Goal: Task Accomplishment & Management: Use online tool/utility

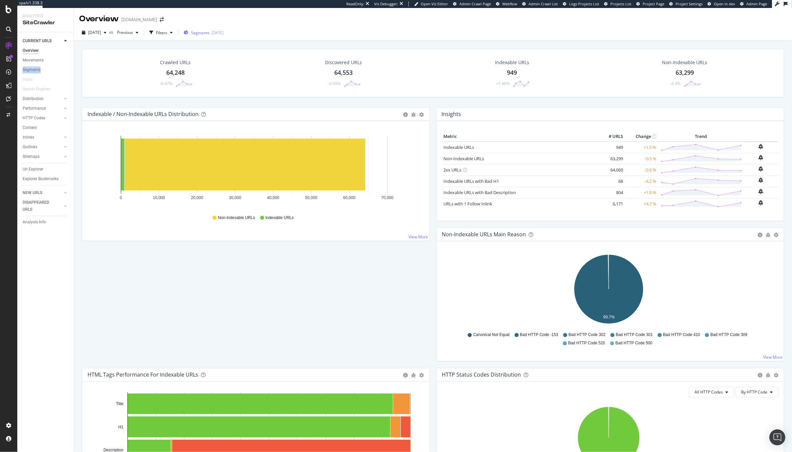
click at [222, 37] on div "Segments 2025-08-20" at bounding box center [204, 33] width 40 height 10
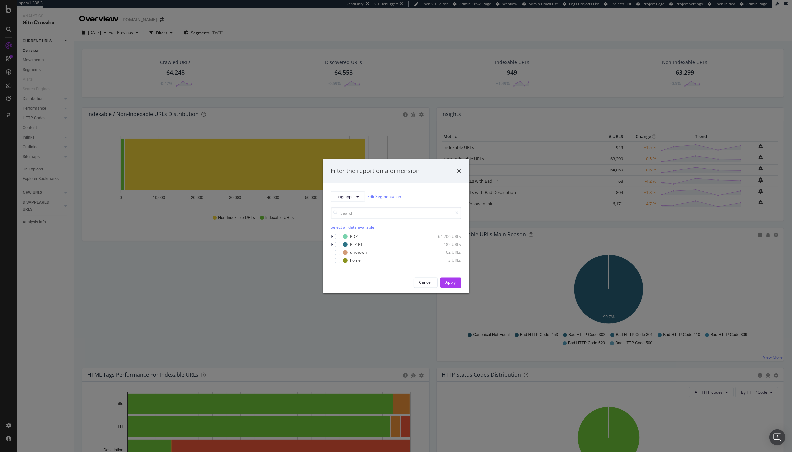
click at [330, 44] on div "Filter the report on a dimension pagetype Edit Segmentation Select all data ava…" at bounding box center [396, 226] width 792 height 452
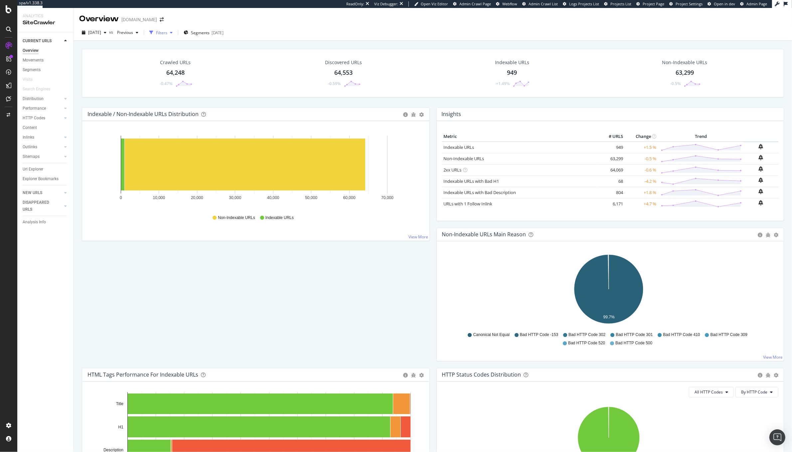
click at [167, 33] on div "Filters" at bounding box center [161, 33] width 11 height 6
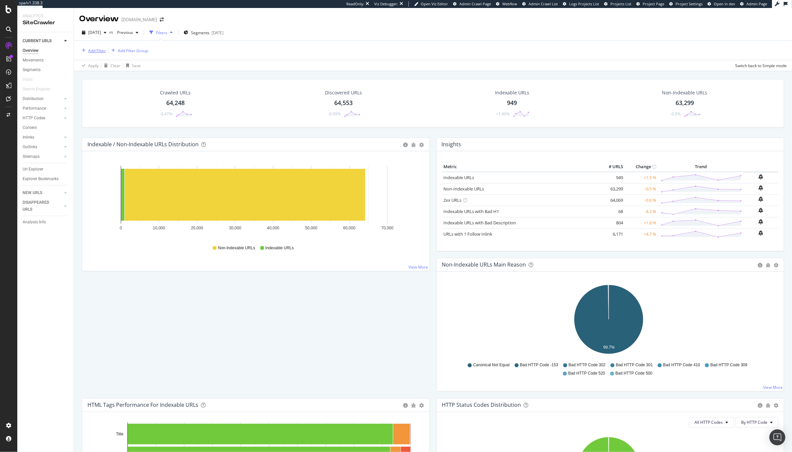
click at [91, 47] on div "Add Filter" at bounding box center [92, 50] width 27 height 7
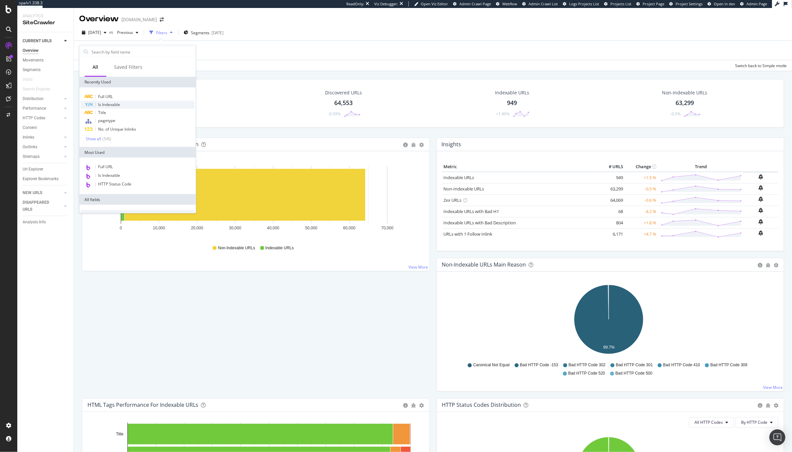
click at [117, 103] on span "Is Indexable" at bounding box center [109, 105] width 22 height 6
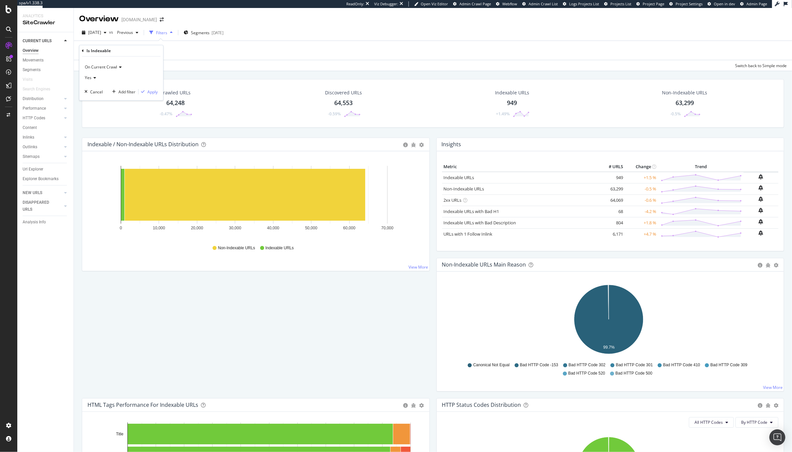
click at [155, 87] on div "On Current Crawl Yes Cancel Add filter Apply" at bounding box center [121, 79] width 84 height 44
click at [151, 93] on div "Apply" at bounding box center [153, 92] width 10 height 6
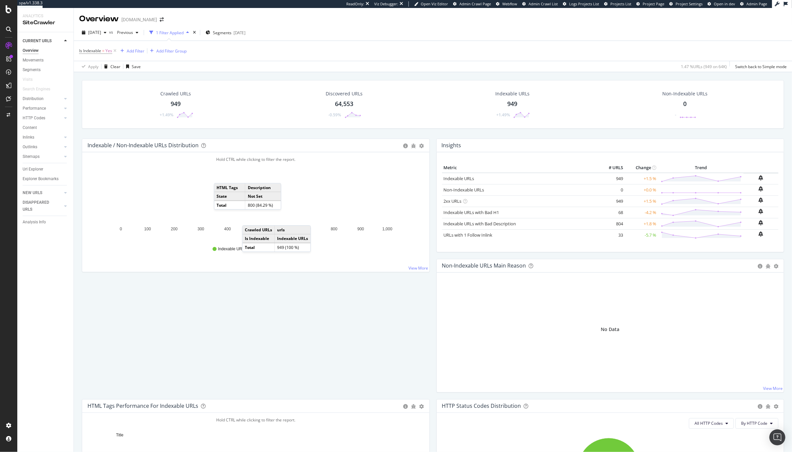
scroll to position [167, 0]
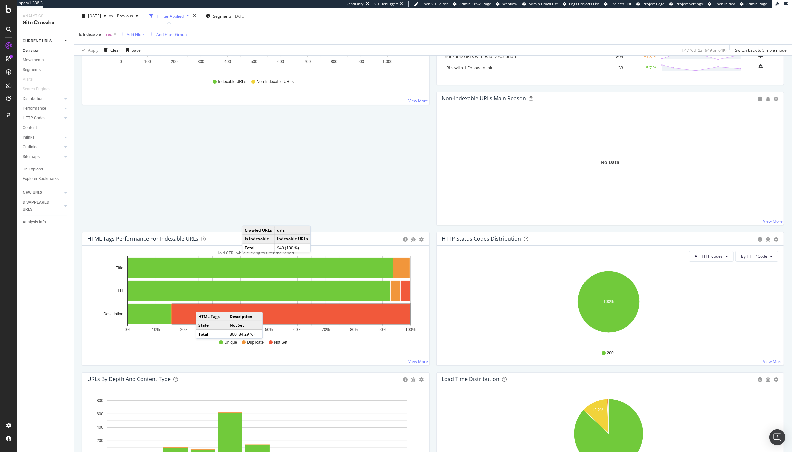
click at [203, 305] on rect "A chart." at bounding box center [291, 314] width 238 height 21
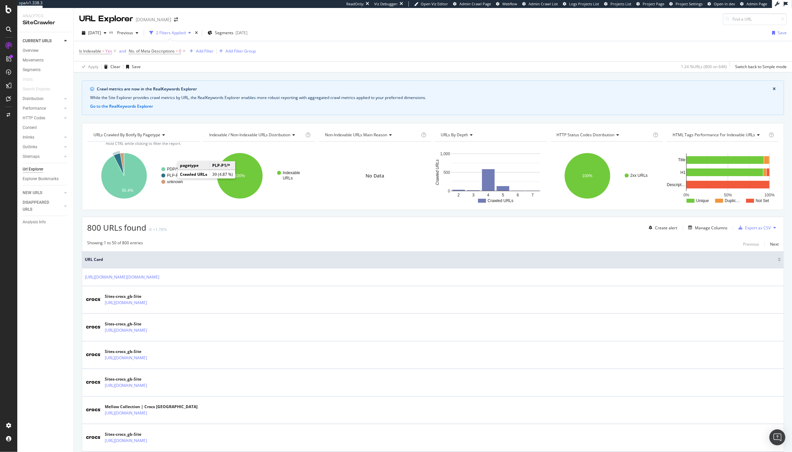
click at [172, 177] on text "PLP-P1/*" at bounding box center [175, 175] width 17 height 5
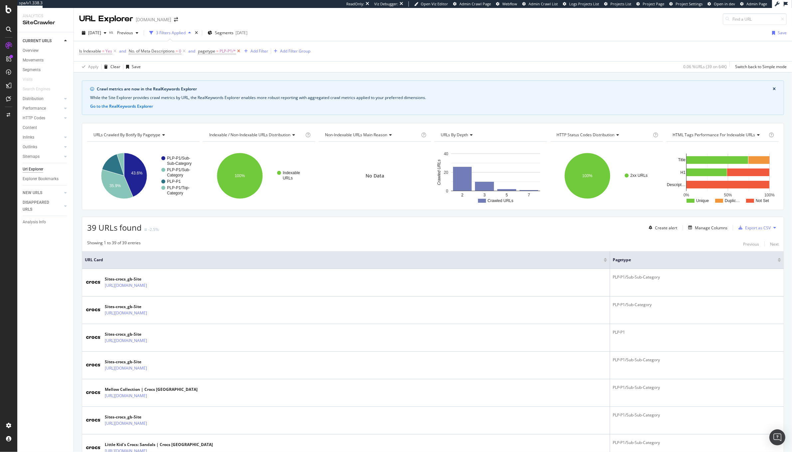
click at [240, 52] on icon at bounding box center [239, 51] width 6 height 7
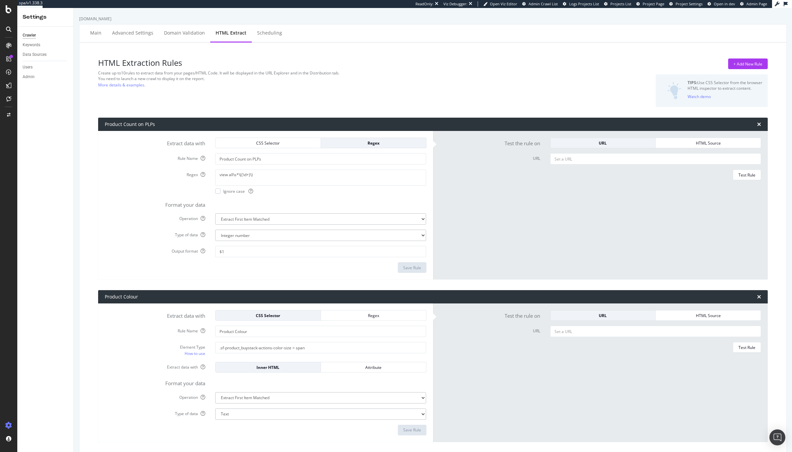
select select "i"
select select "exist"
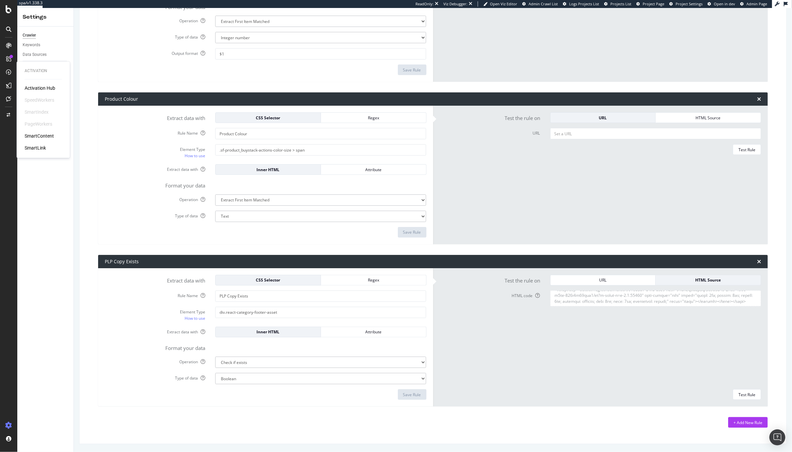
click at [34, 129] on div "Activation Hub SpeedWorkers SmartIndex PageWorkers SmartContent SmartLink" at bounding box center [43, 118] width 37 height 67
click at [34, 136] on div "SmartContent" at bounding box center [39, 136] width 29 height 7
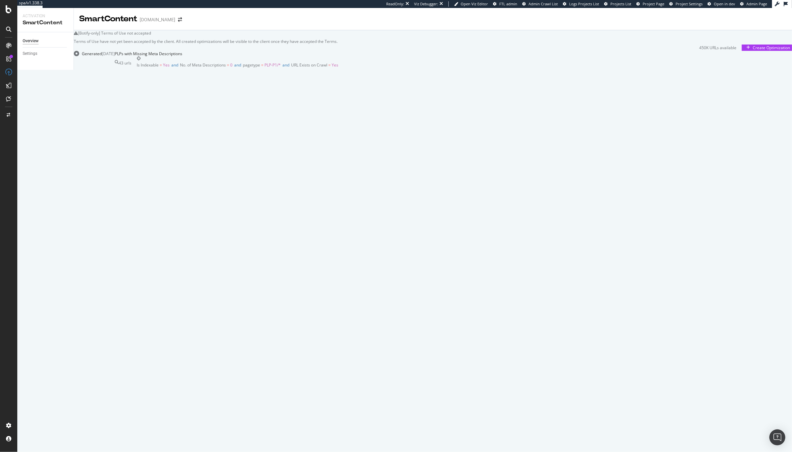
click at [226, 68] on span "No. of Meta Descriptions" at bounding box center [203, 65] width 46 height 6
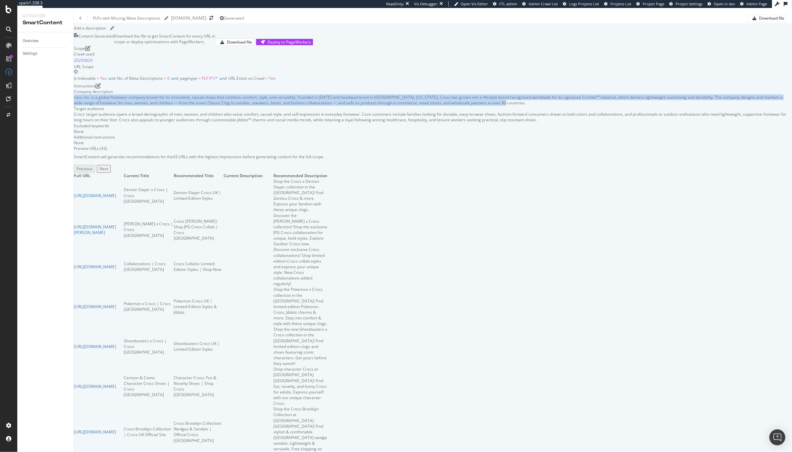
drag, startPoint x: 138, startPoint y: 224, endPoint x: 667, endPoint y: 230, distance: 528.5
click at [667, 106] on div "rocs, Inc. is a global footwear company known for its innovative, casual shoes …" at bounding box center [433, 99] width 718 height 11
copy div "rocs, Inc. is a global footwear company known for its innovative, casual shoes …"
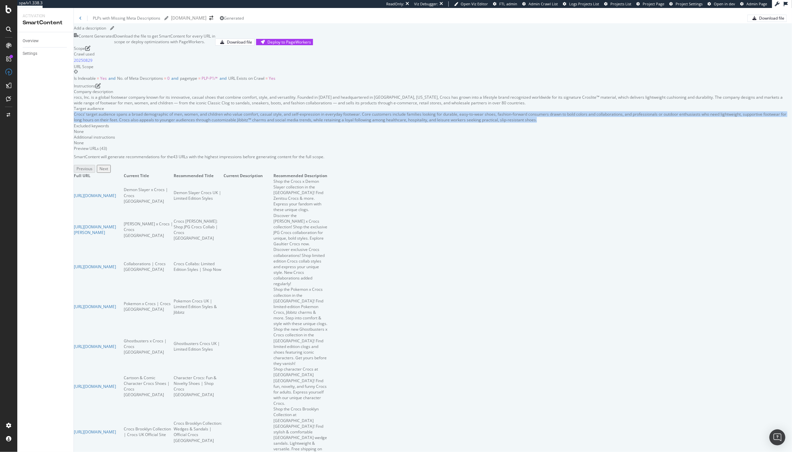
drag, startPoint x: 137, startPoint y: 241, endPoint x: 760, endPoint y: 244, distance: 623.0
click at [760, 146] on div "Company description rocs, Inc. is a global footwear company known for its innov…" at bounding box center [433, 117] width 718 height 57
copy div "Crocs’ target audience spans a broad demographic of men, women, and children wh…"
click at [311, 45] on div "Deploy to PageWorkers" at bounding box center [289, 42] width 44 height 6
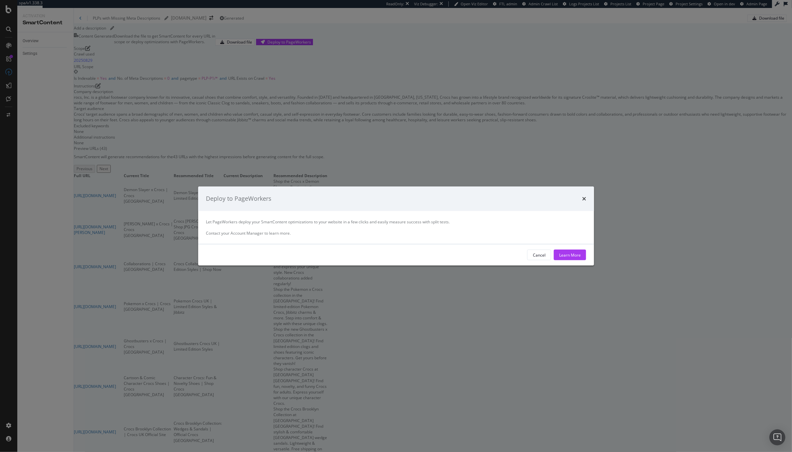
click at [439, 266] on div "Cancel Learn More" at bounding box center [396, 254] width 396 height 21
click at [533, 254] on div "Cancel" at bounding box center [539, 254] width 13 height 9
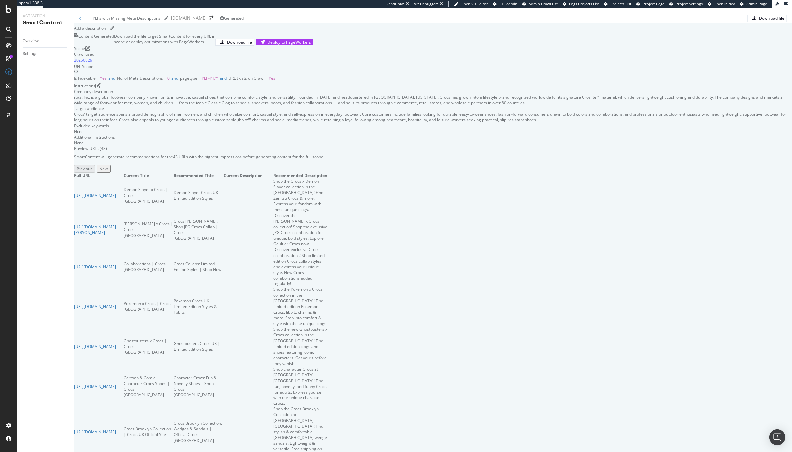
scroll to position [97, 0]
